Goal: Check status: Check status

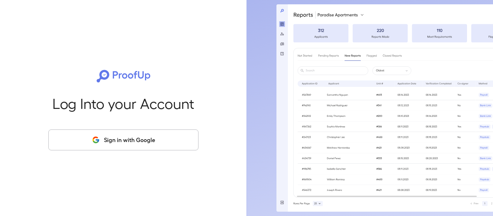
click at [147, 144] on button "Sign in with Google" at bounding box center [123, 140] width 150 height 21
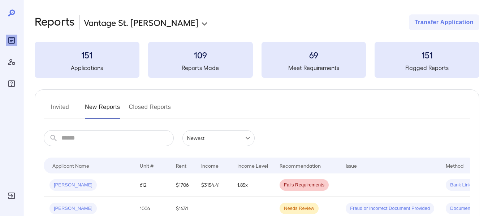
scroll to position [36, 0]
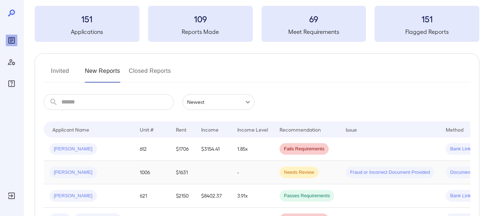
click at [78, 173] on div "[PERSON_NAME]" at bounding box center [88, 173] width 79 height 12
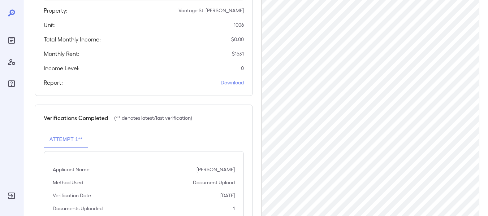
scroll to position [144, 0]
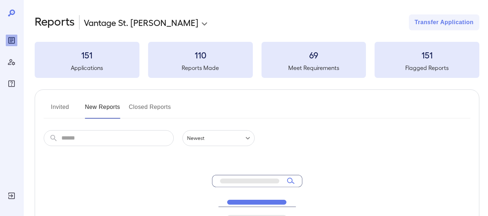
click at [57, 104] on button "Invited" at bounding box center [60, 109] width 32 height 17
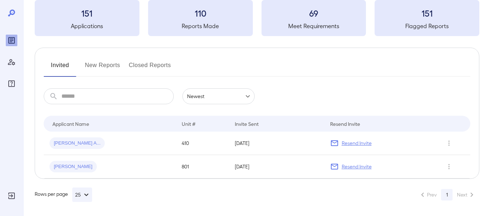
scroll to position [42, 0]
click at [58, 147] on div "Parker A..." at bounding box center [76, 143] width 55 height 12
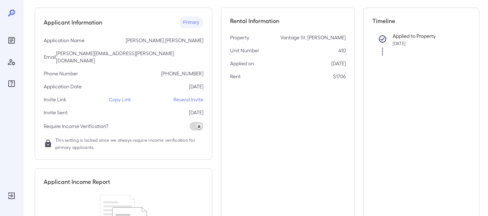
scroll to position [129, 0]
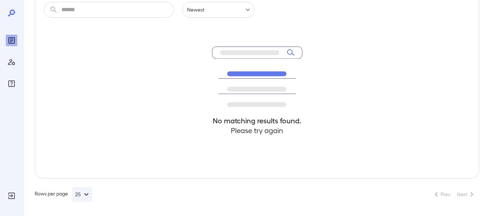
scroll to position [42, 0]
